Goal: Task Accomplishment & Management: Manage account settings

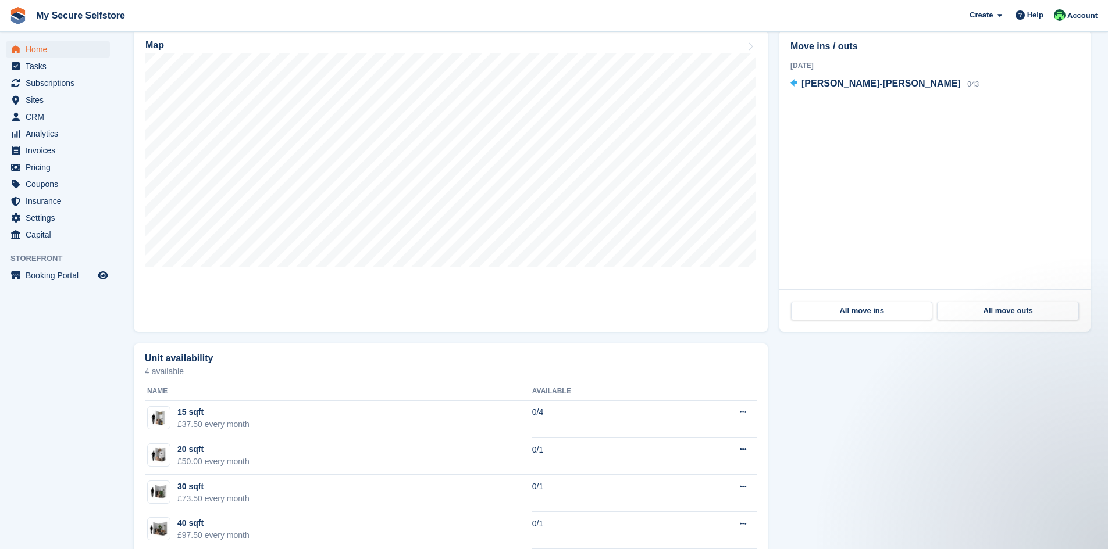
scroll to position [523, 0]
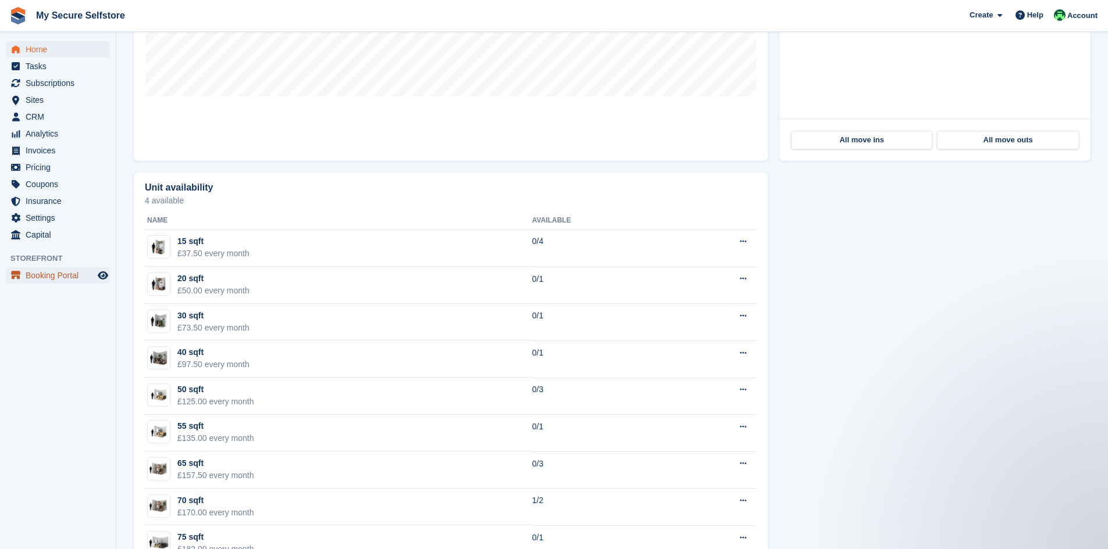
click at [51, 277] on span "Booking Portal" at bounding box center [61, 275] width 70 height 16
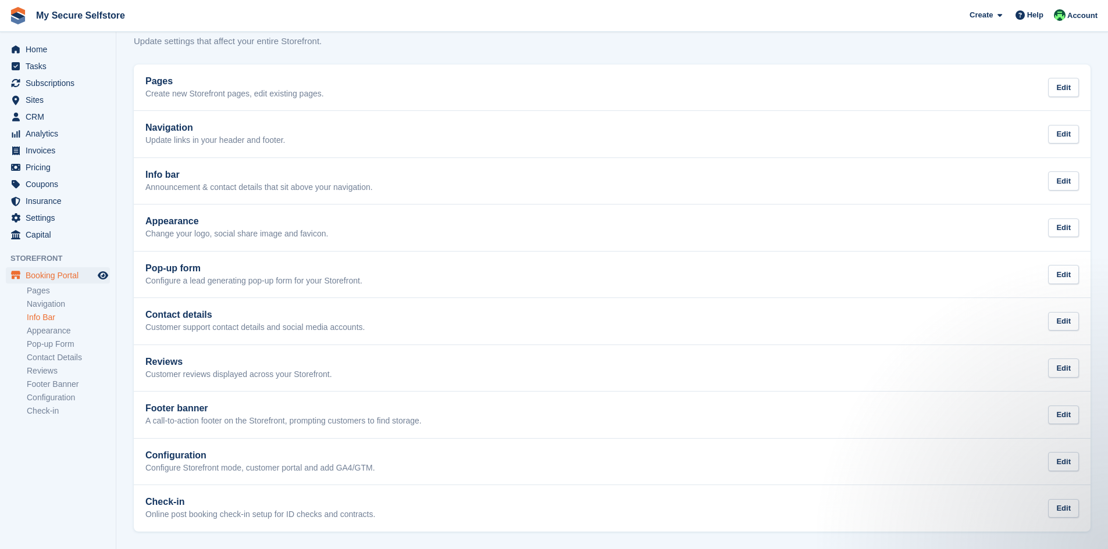
click at [56, 317] on link "Info Bar" at bounding box center [68, 317] width 83 height 11
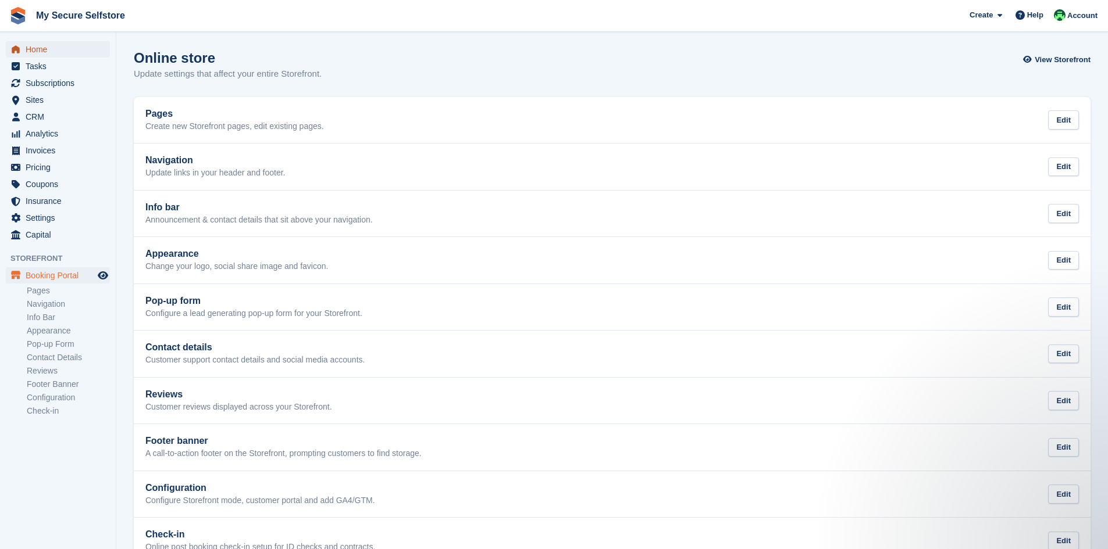
click at [52, 51] on span "Home" at bounding box center [61, 49] width 70 height 16
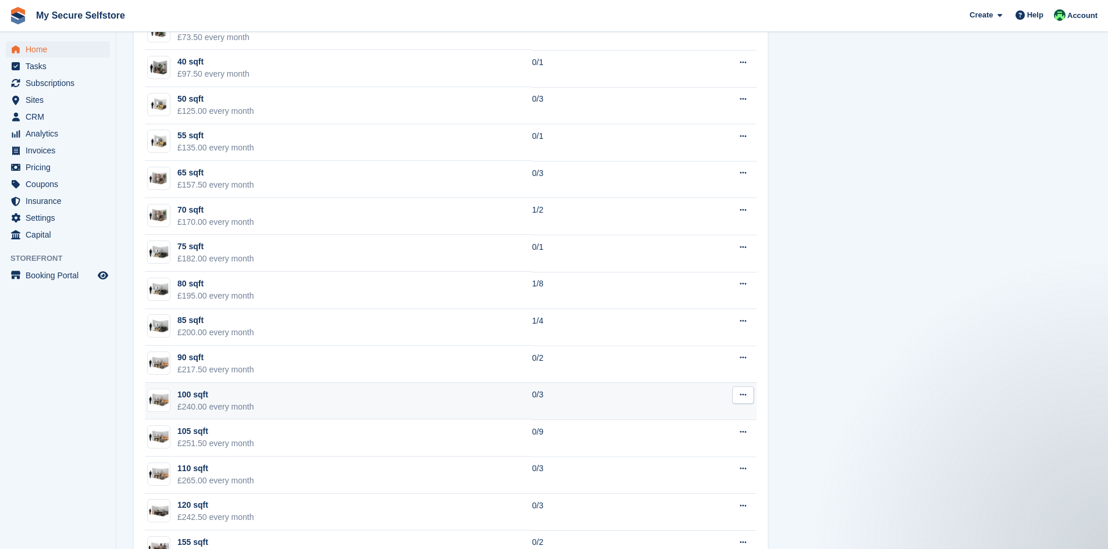
click at [206, 392] on div "100 sqft" at bounding box center [215, 395] width 77 height 12
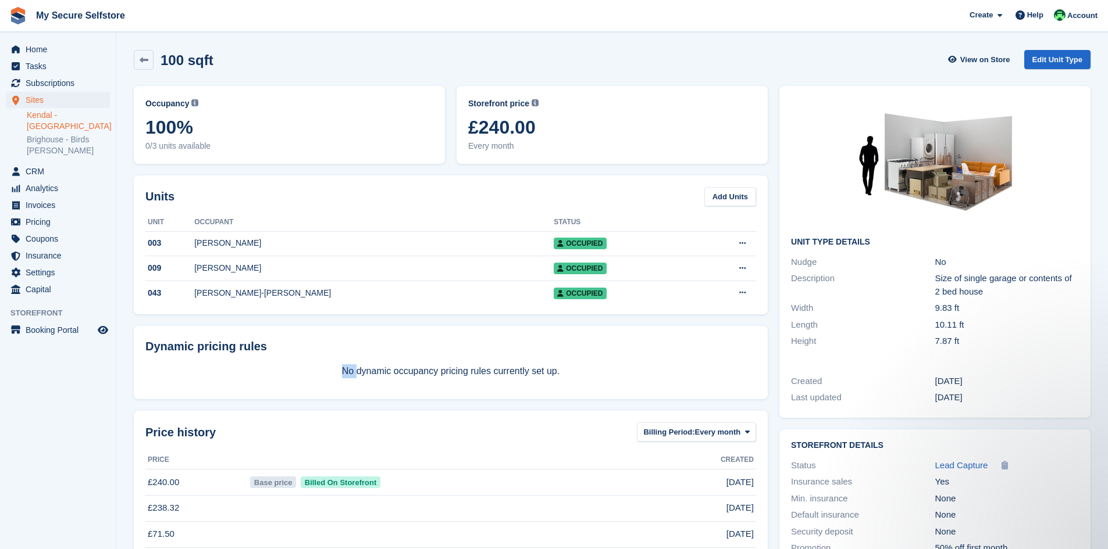
click at [53, 117] on link "Kendal - [GEOGRAPHIC_DATA]" at bounding box center [68, 121] width 83 height 22
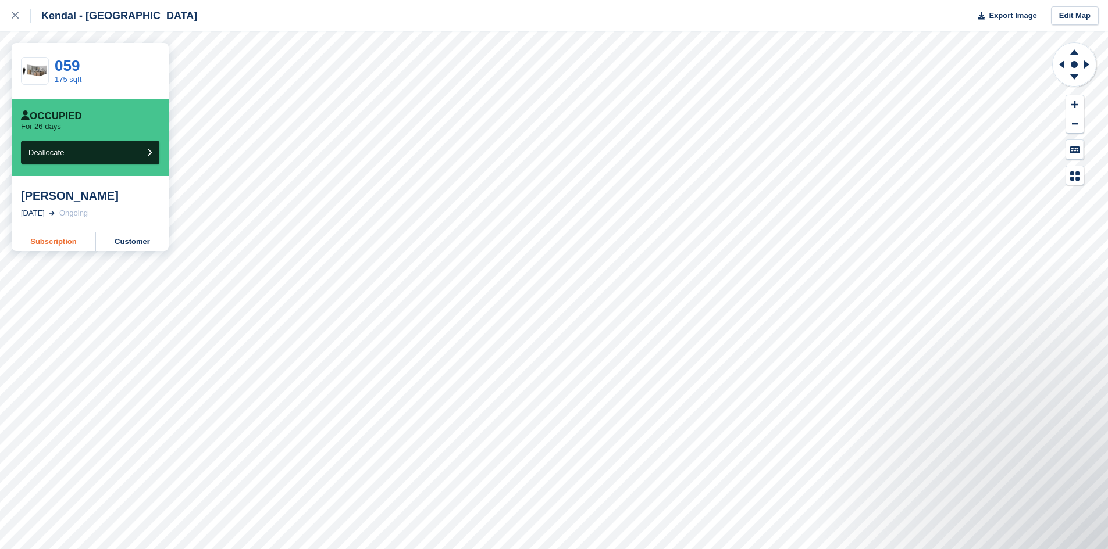
click at [70, 243] on link "Subscription" at bounding box center [54, 242] width 84 height 19
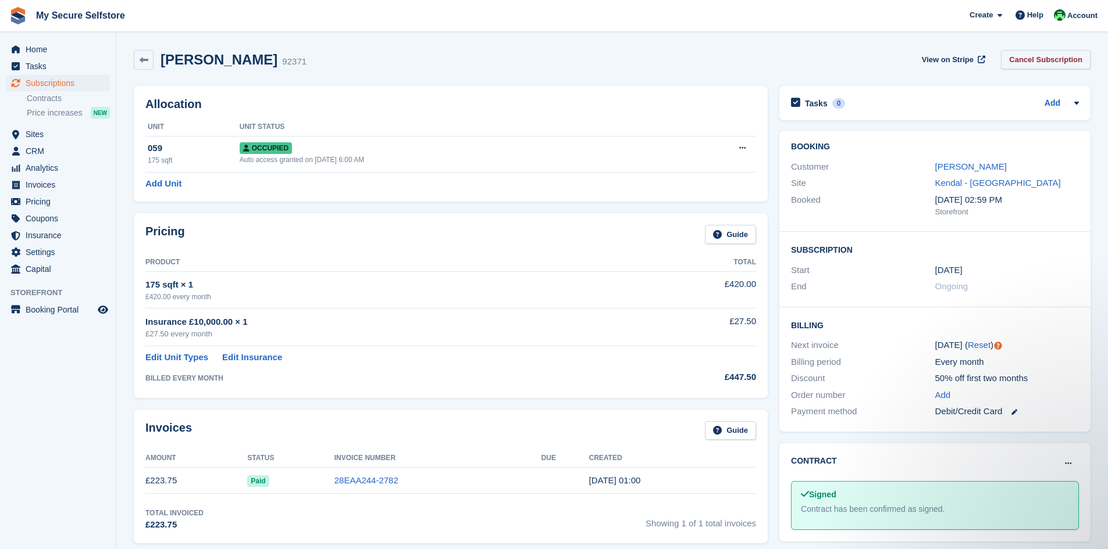
click at [1033, 62] on link "Cancel Subscription" at bounding box center [1046, 59] width 90 height 19
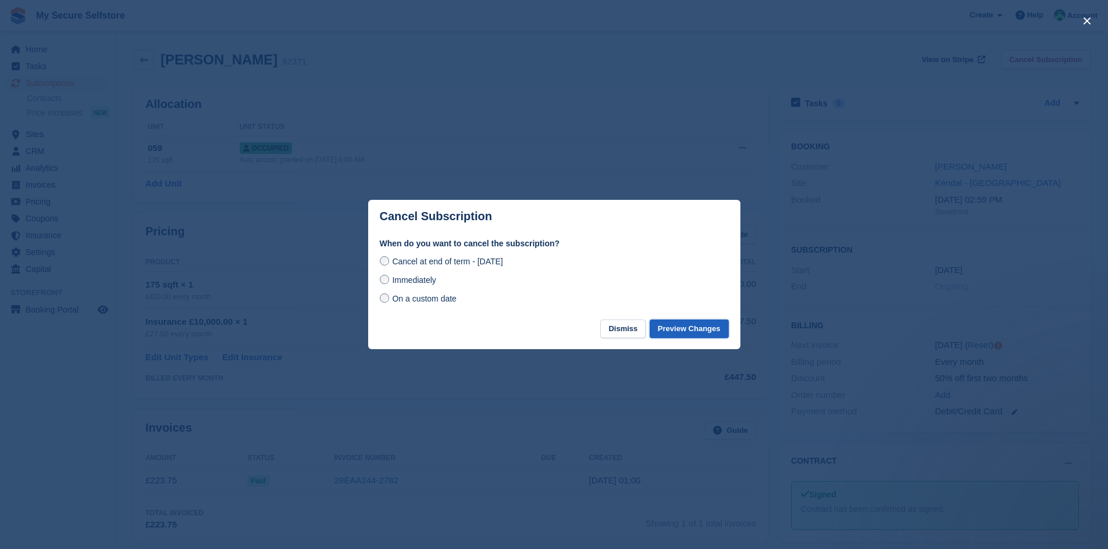
click at [679, 329] on button "Preview Changes" at bounding box center [688, 329] width 79 height 19
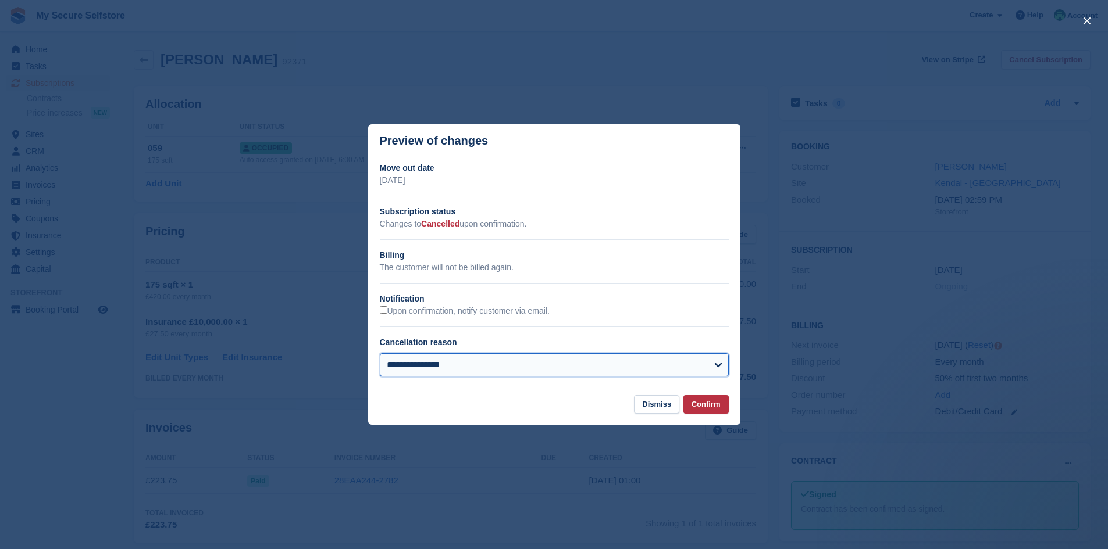
click at [720, 363] on select "**********" at bounding box center [554, 365] width 349 height 23
select select "**********"
click at [380, 354] on select "**********" at bounding box center [554, 365] width 349 height 23
click at [709, 407] on button "Confirm" at bounding box center [705, 404] width 45 height 19
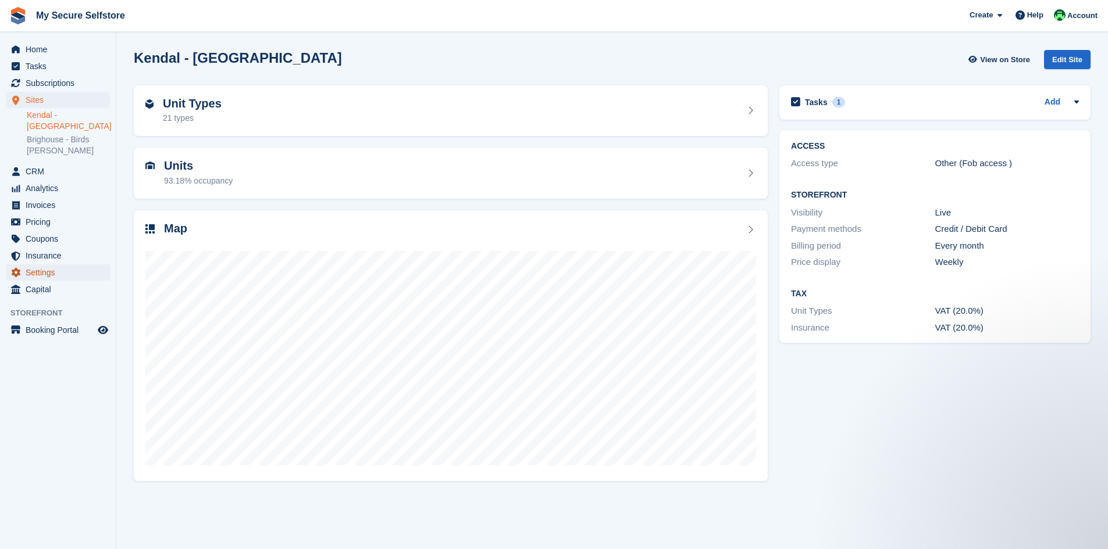
click at [47, 271] on span "Settings" at bounding box center [61, 273] width 70 height 16
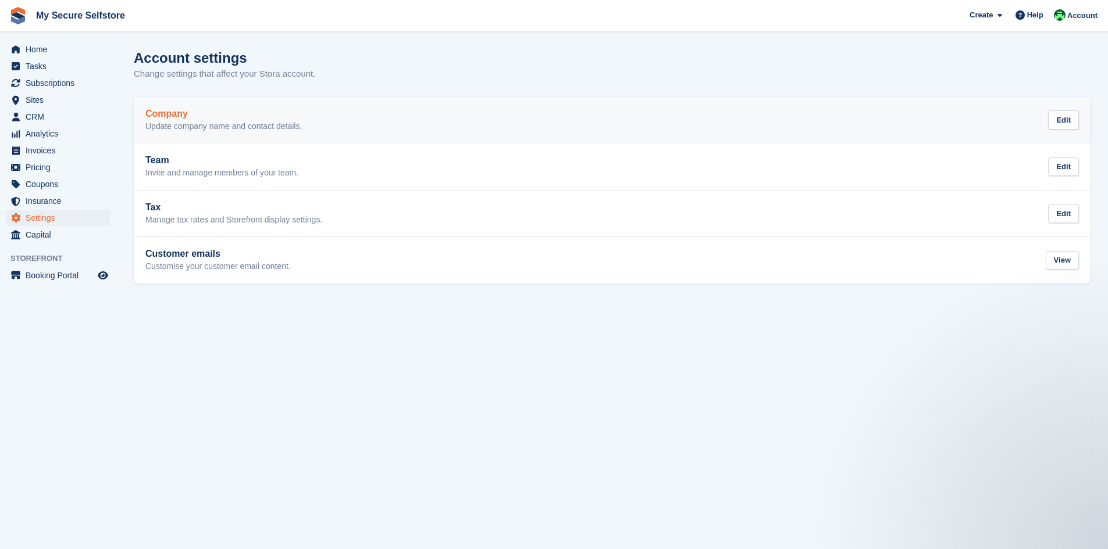
click at [178, 115] on h2 "Company" at bounding box center [223, 114] width 156 height 10
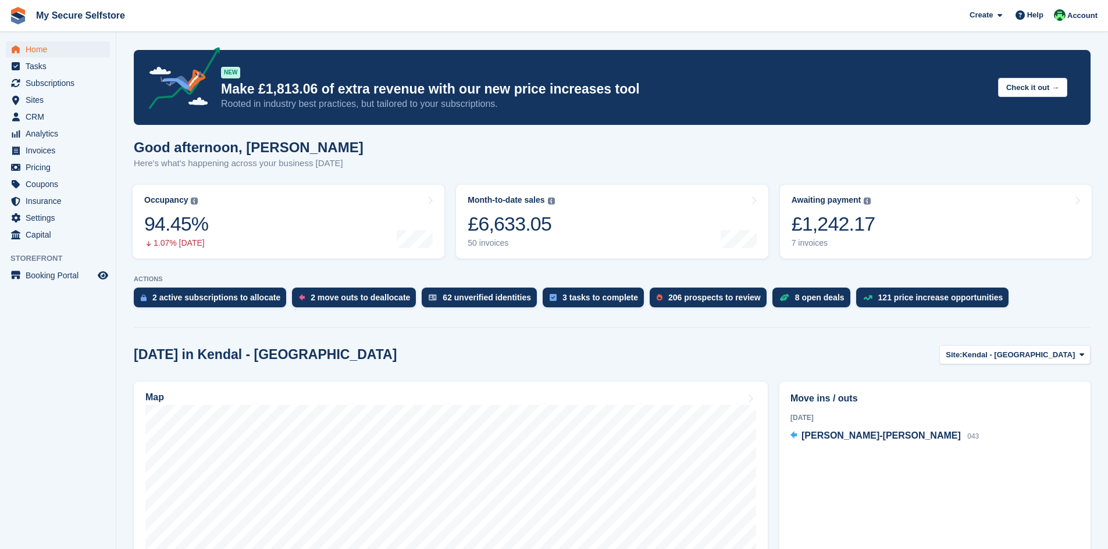
scroll to position [814, 0]
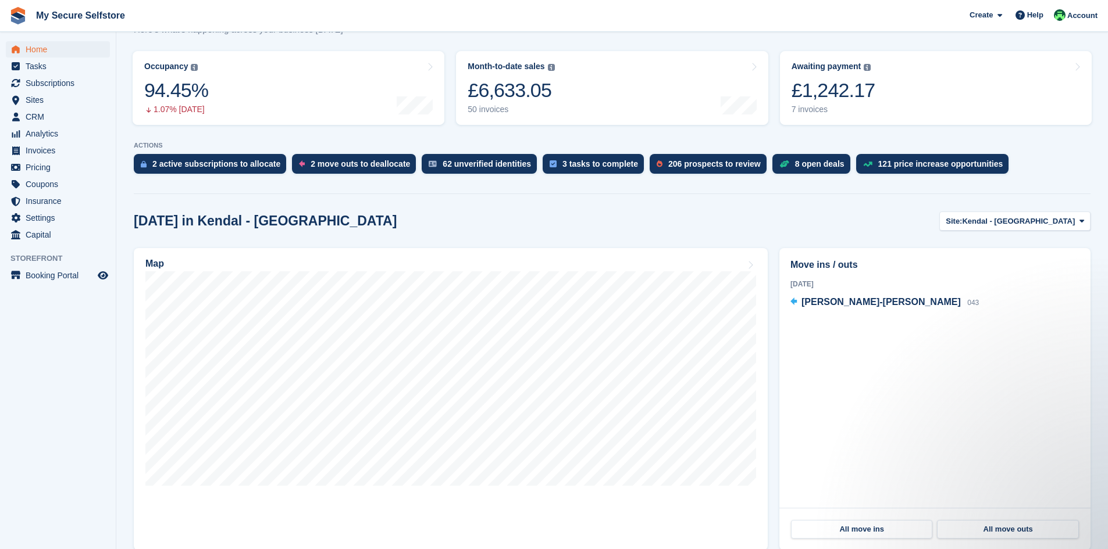
scroll to position [174, 0]
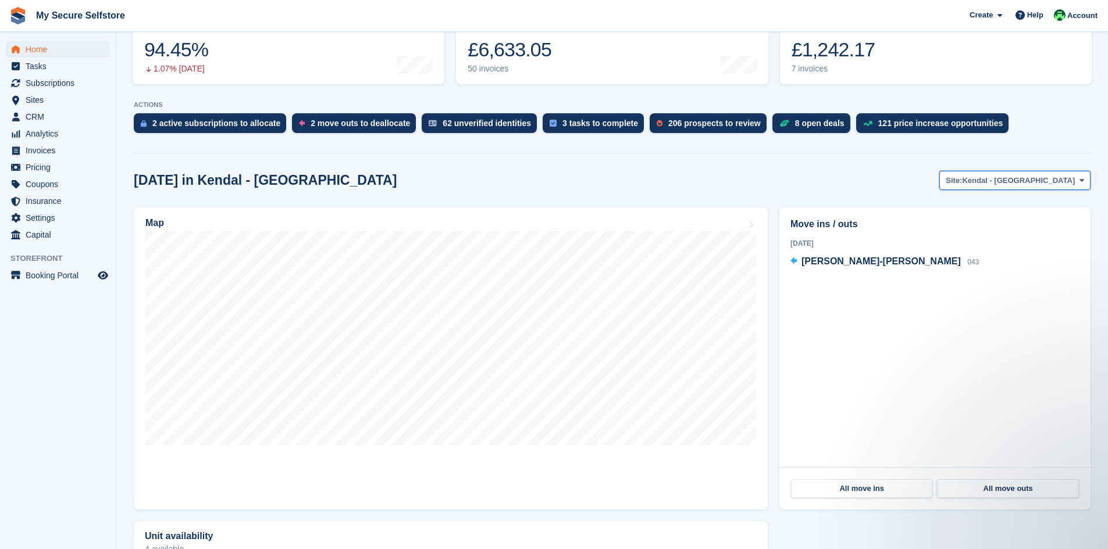
click at [1078, 178] on button "Site: Kendal - Mintsfeet Road South" at bounding box center [1014, 180] width 151 height 19
click at [1008, 230] on link "Brighouse - Birds [PERSON_NAME]" at bounding box center [1007, 229] width 155 height 21
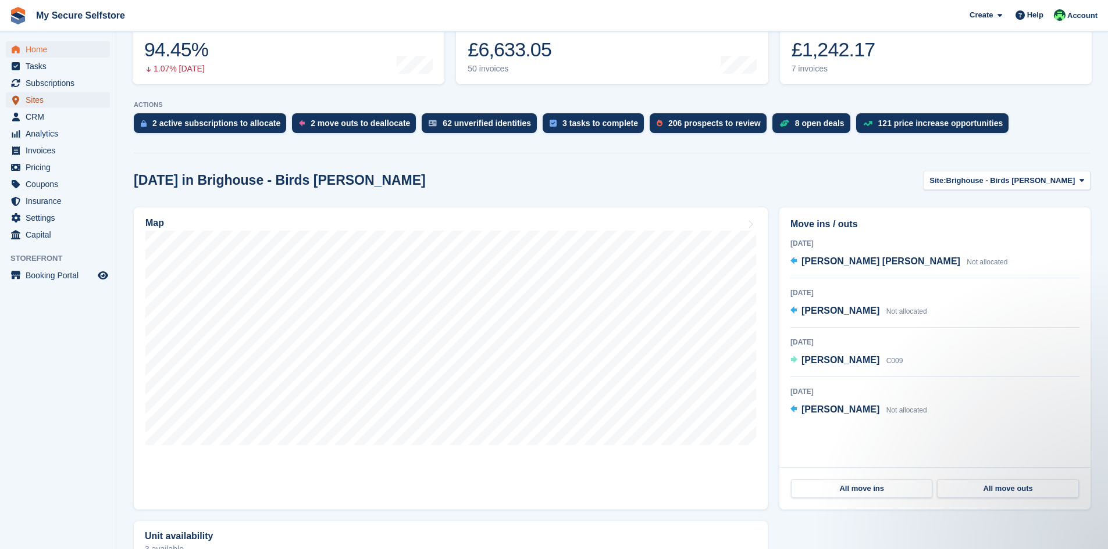
click at [30, 97] on span "Sites" at bounding box center [61, 100] width 70 height 16
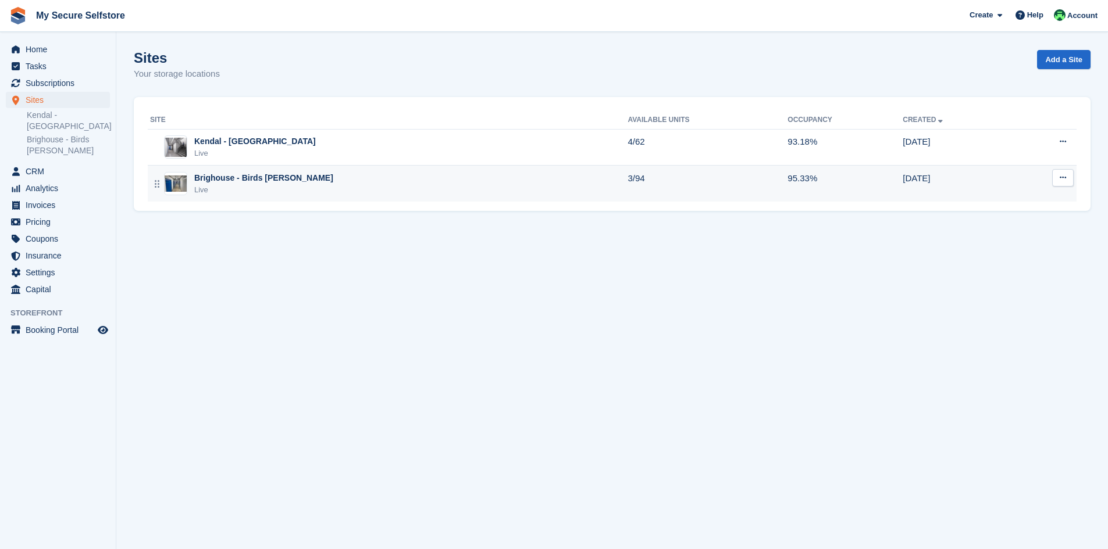
click at [246, 179] on div "Brighouse - Birds [PERSON_NAME]" at bounding box center [263, 178] width 139 height 12
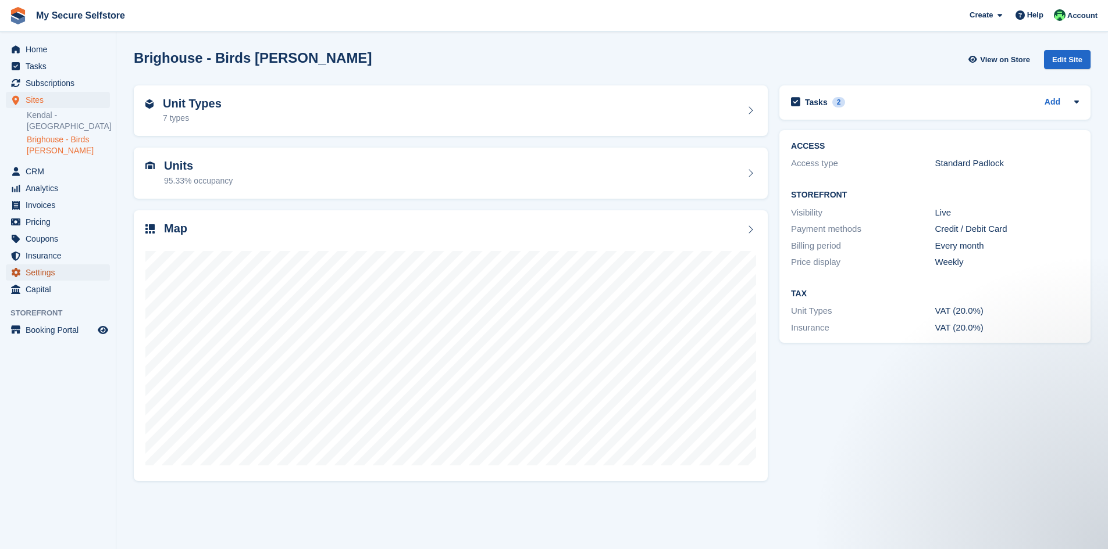
click at [50, 272] on span "Settings" at bounding box center [61, 273] width 70 height 16
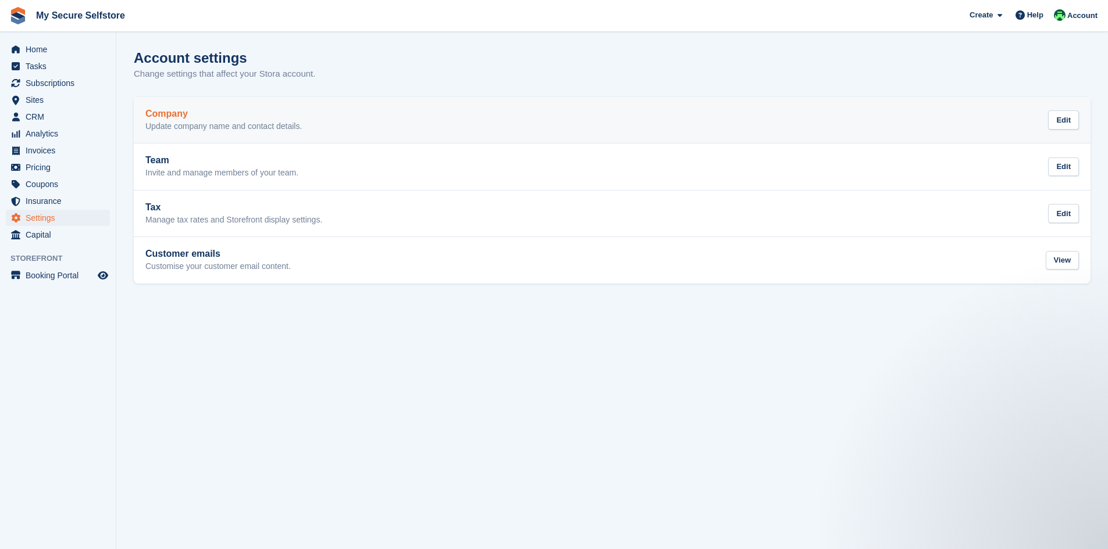
click at [153, 115] on h2 "Company" at bounding box center [223, 114] width 156 height 10
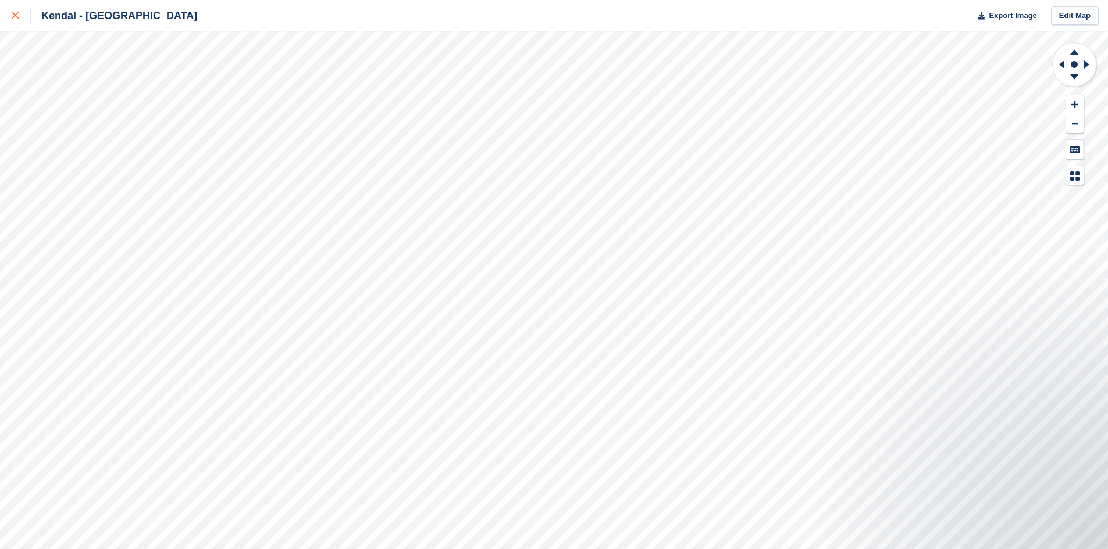
click at [74, 126] on div "Kendal - Mintsfeet Road South Export Image Edit Map" at bounding box center [554, 274] width 1108 height 549
